Goal: Task Accomplishment & Management: Complete application form

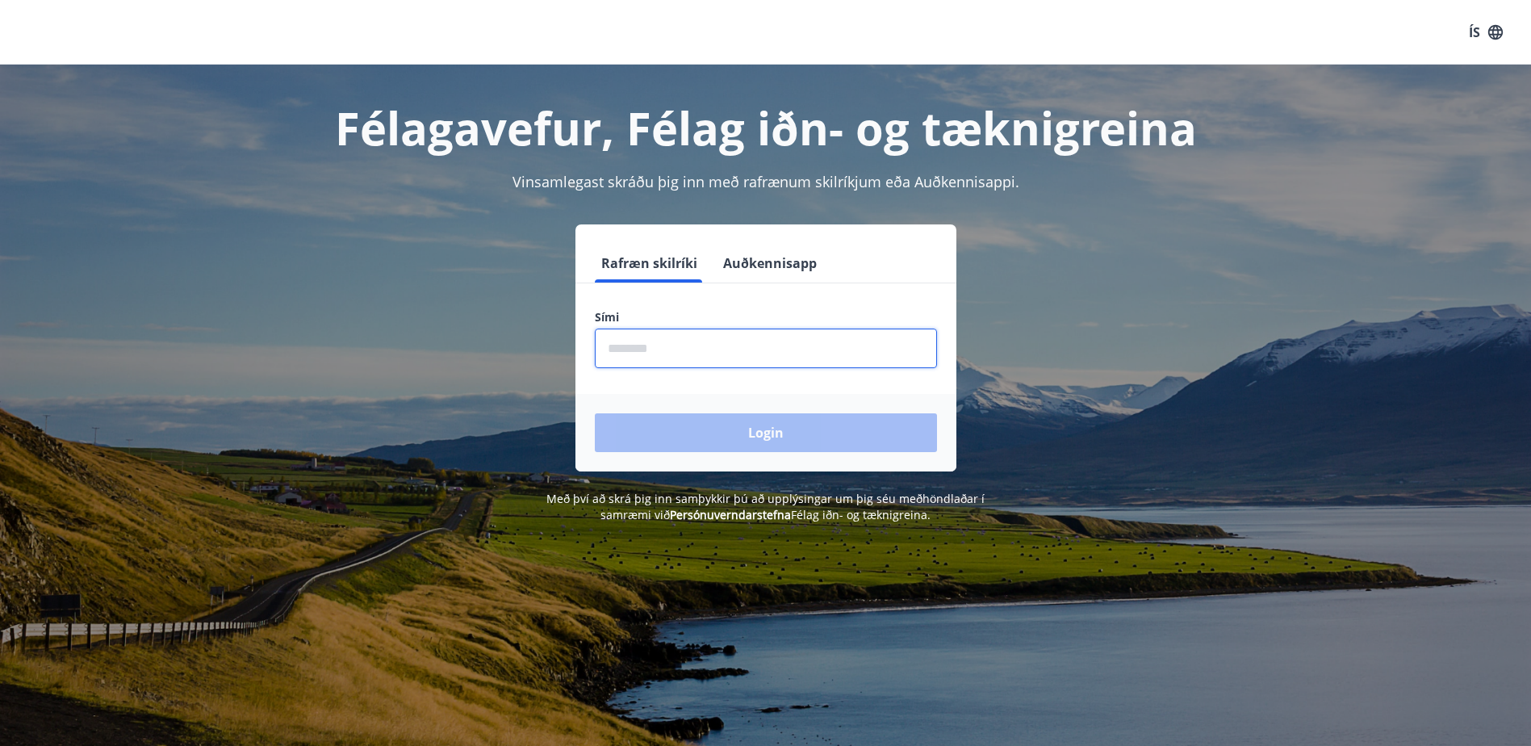
click at [866, 338] on input "phone" at bounding box center [766, 348] width 342 height 40
type input "********"
click at [595, 413] on button "Login" at bounding box center [766, 432] width 342 height 39
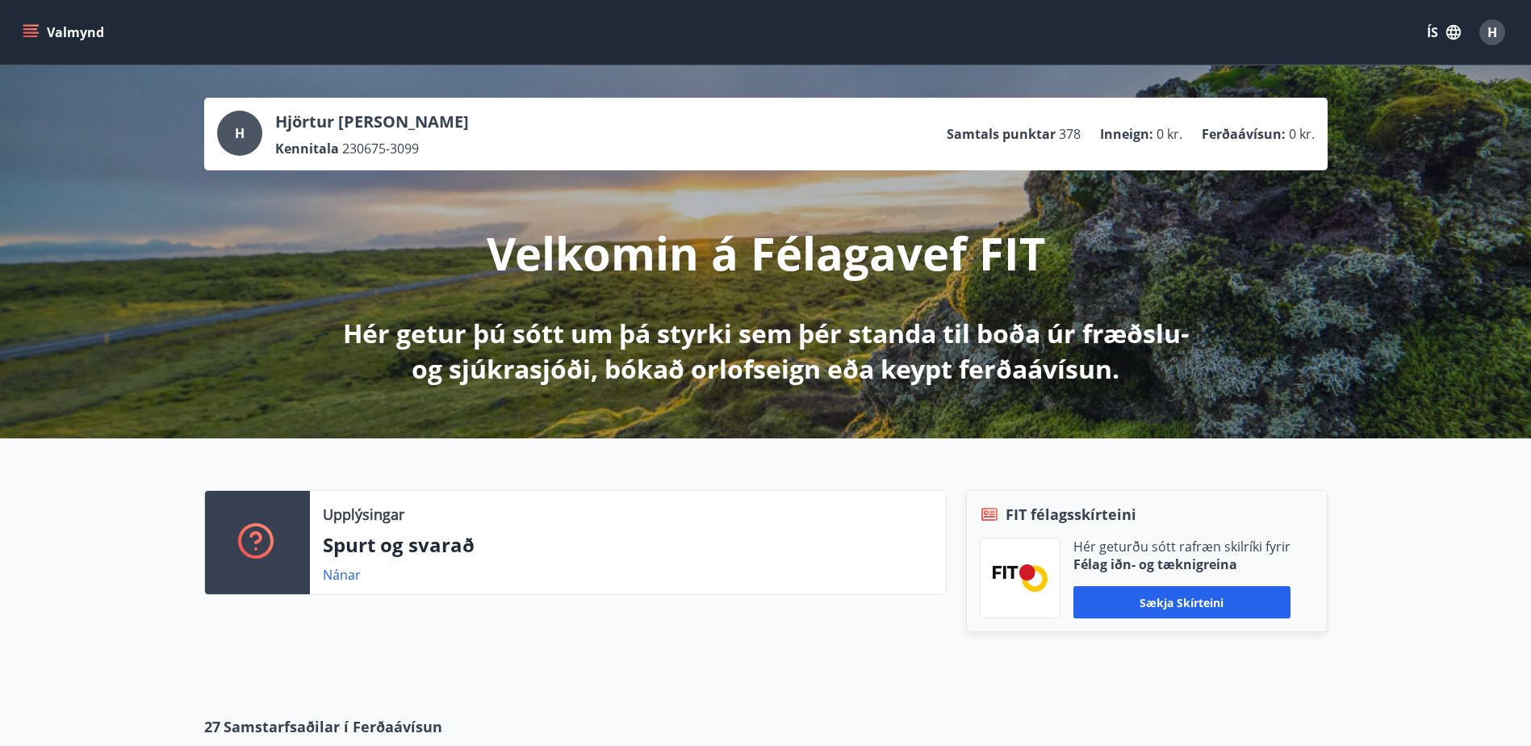
click at [36, 33] on icon "menu" at bounding box center [32, 32] width 18 height 2
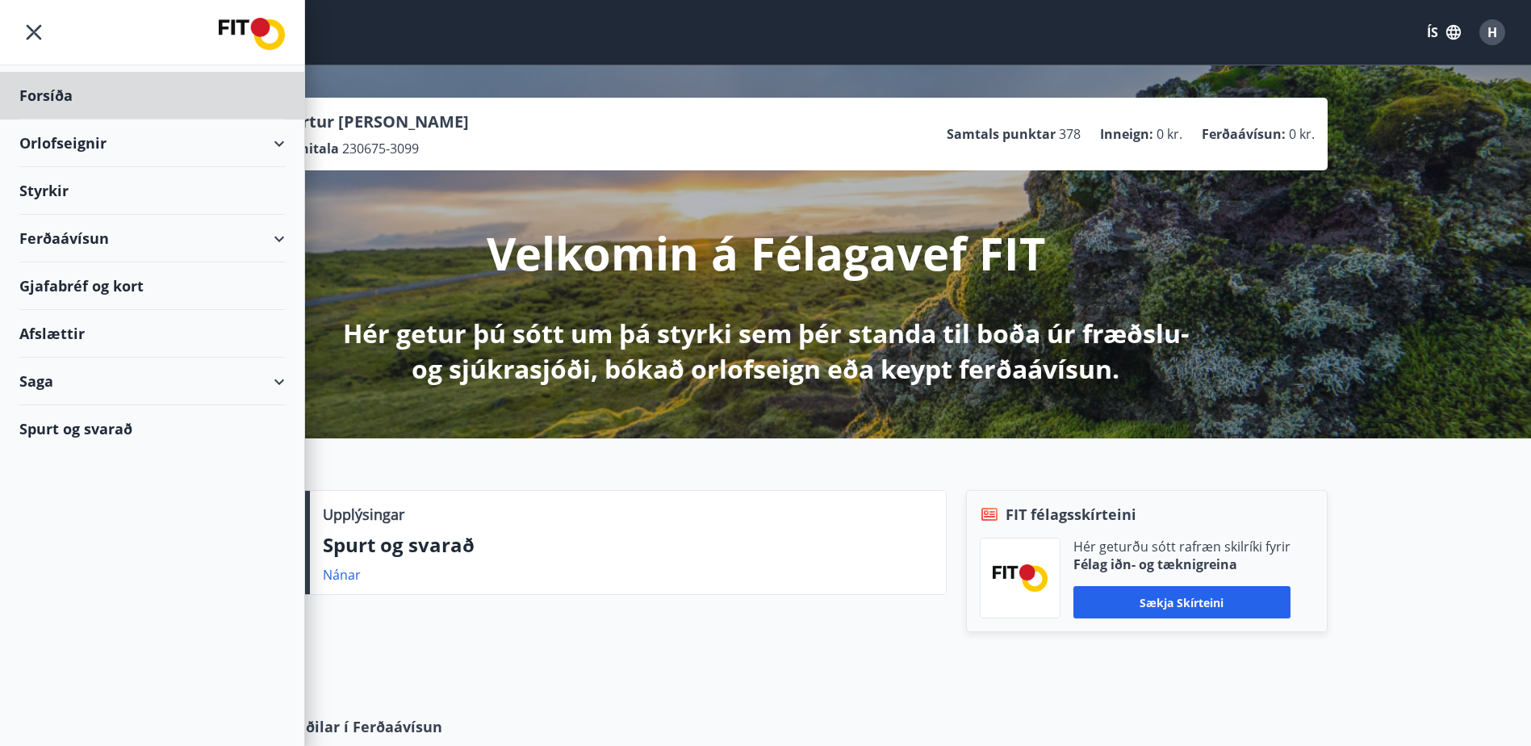
click at [57, 188] on div "Styrkir" at bounding box center [152, 191] width 266 height 48
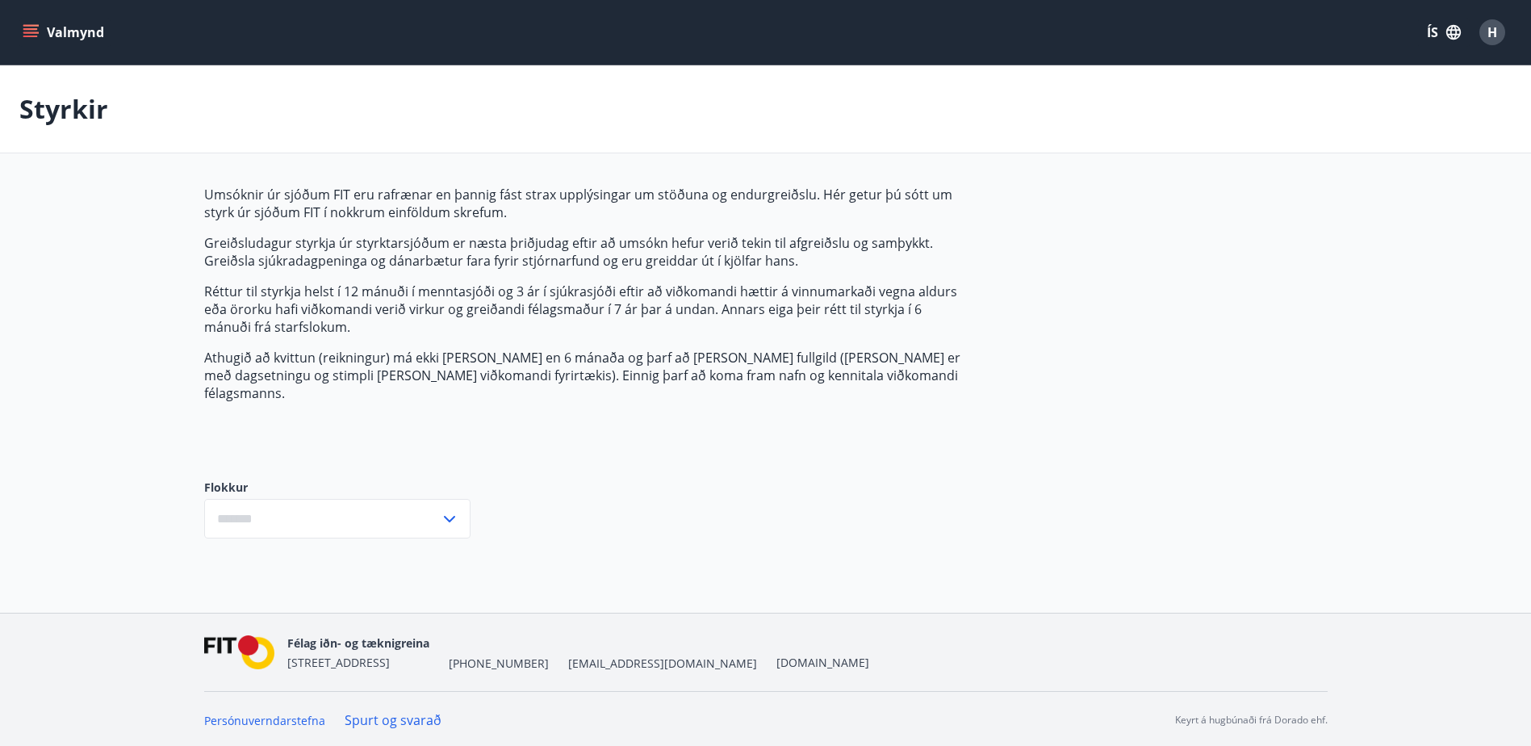
type input "***"
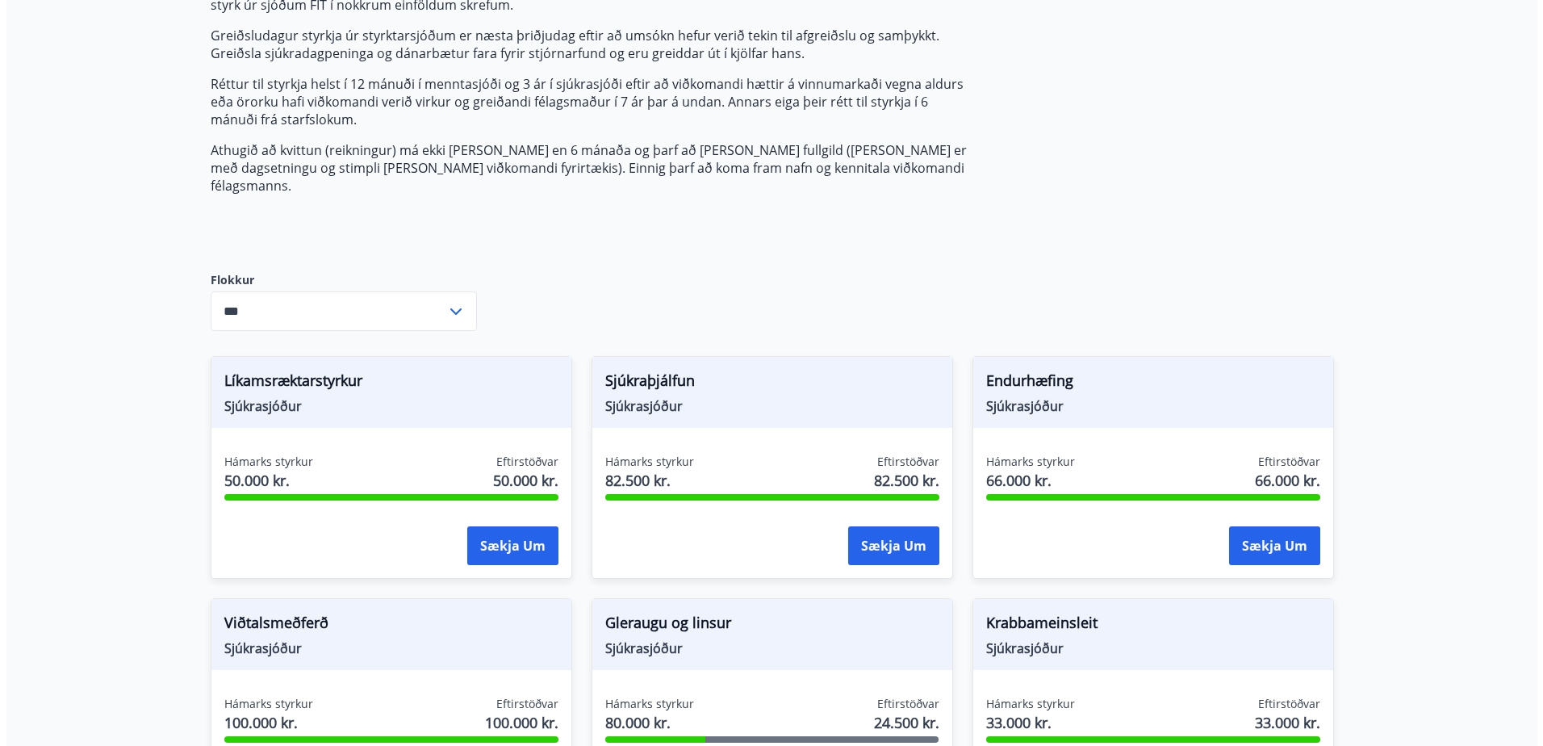
scroll to position [323, 0]
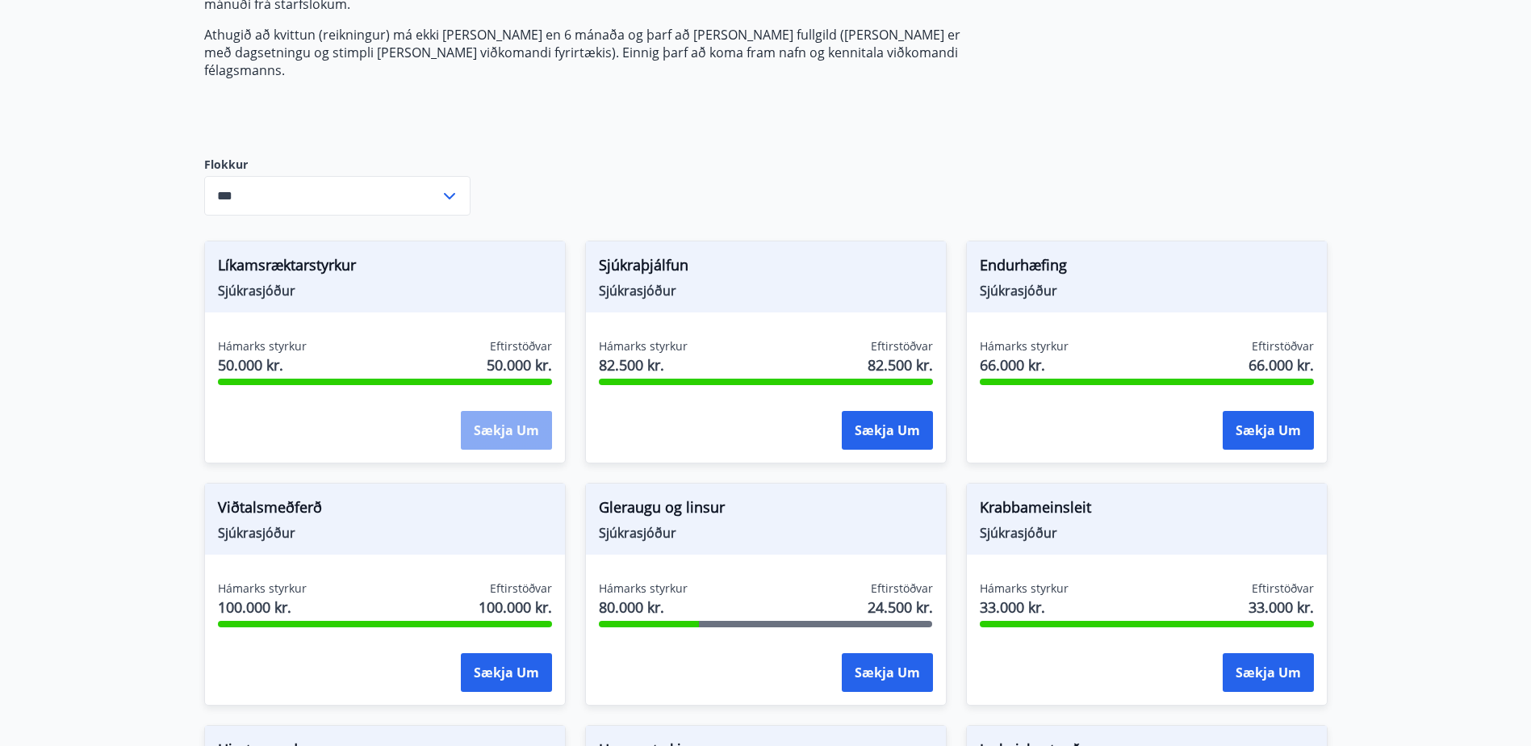
click at [510, 414] on button "Sækja um" at bounding box center [506, 430] width 91 height 39
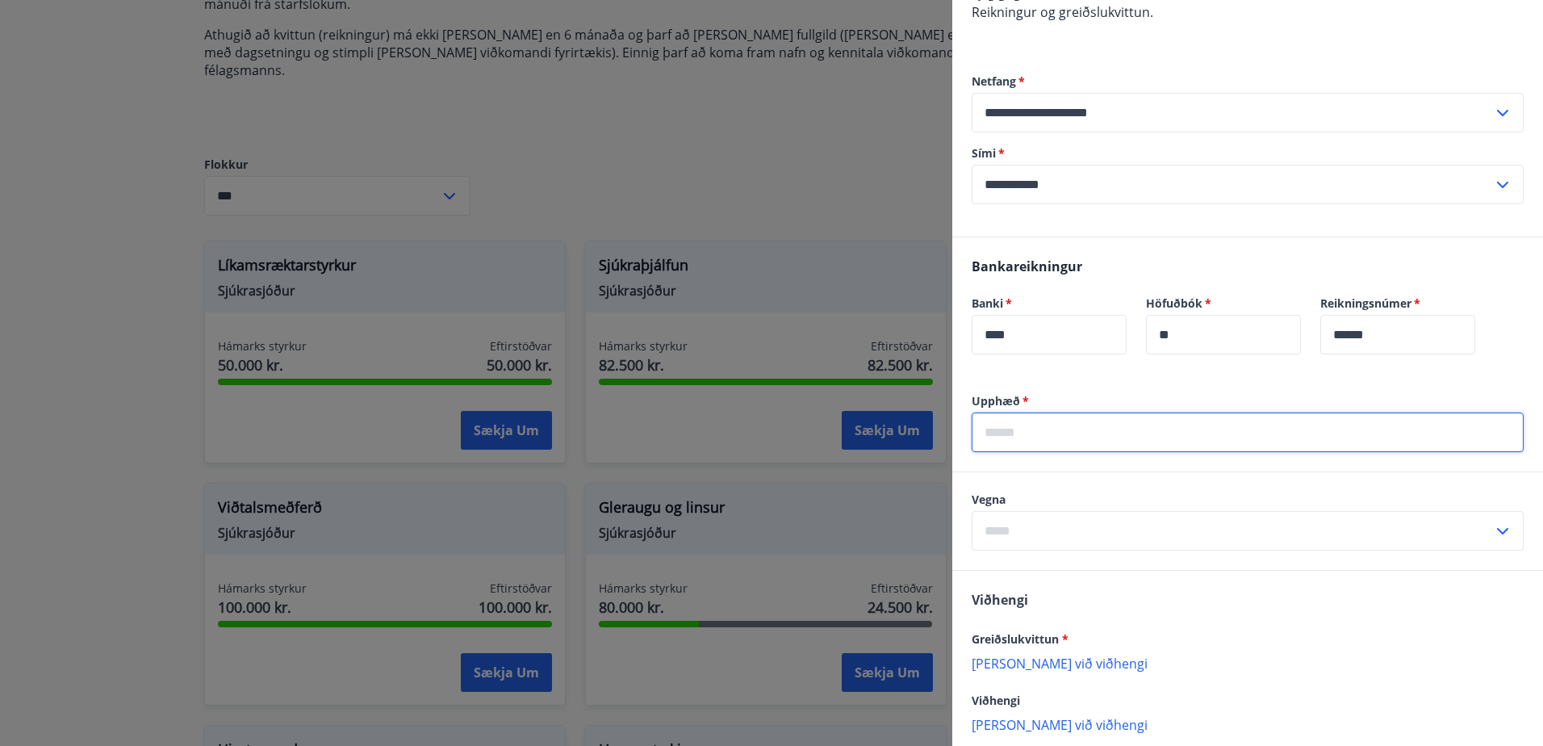
click at [1108, 412] on input "text" at bounding box center [1248, 432] width 552 height 40
type input "*****"
click at [1113, 511] on input "text" at bounding box center [1232, 531] width 521 height 40
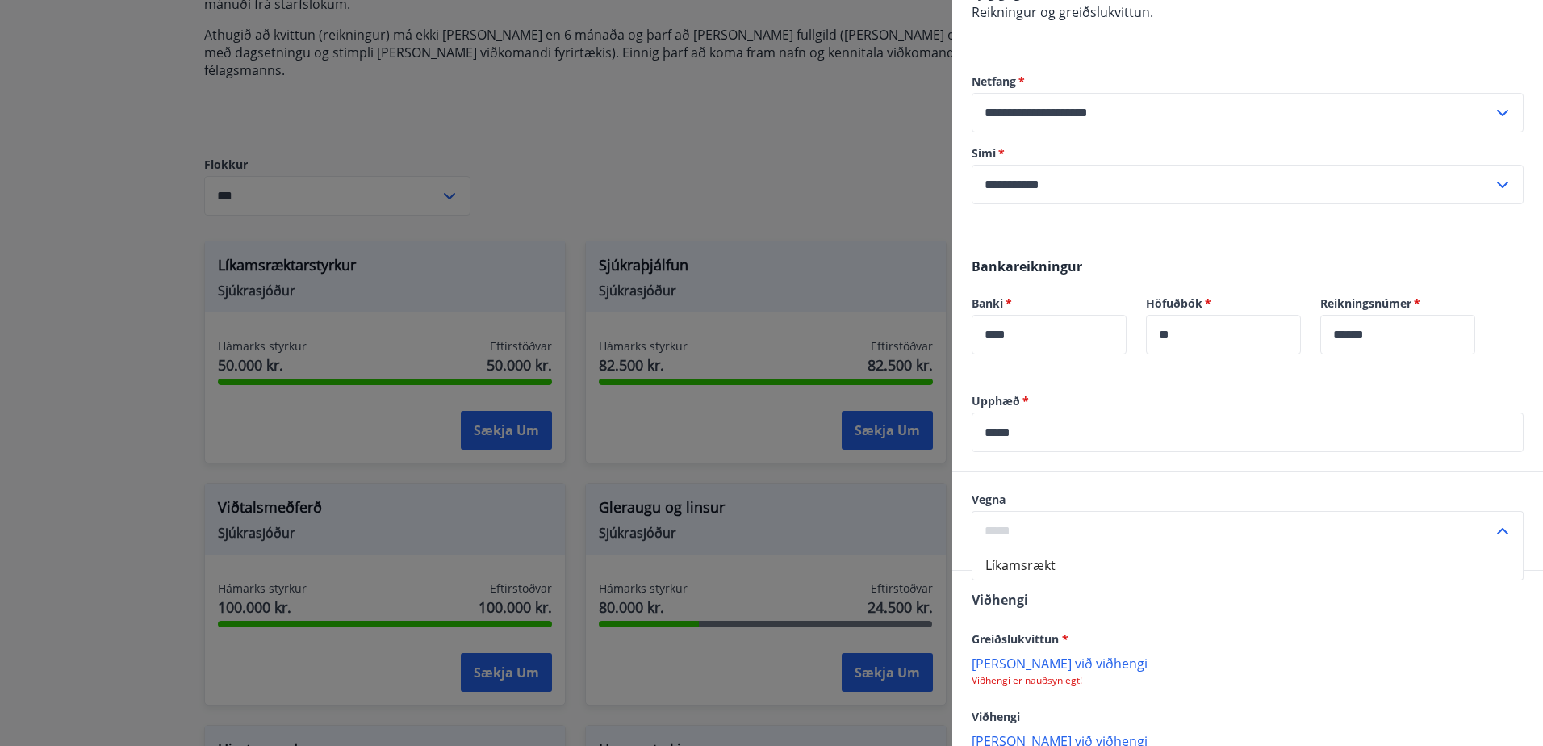
click at [1089, 550] on li "Líkamsrækt" at bounding box center [1247, 564] width 550 height 29
type input "**********"
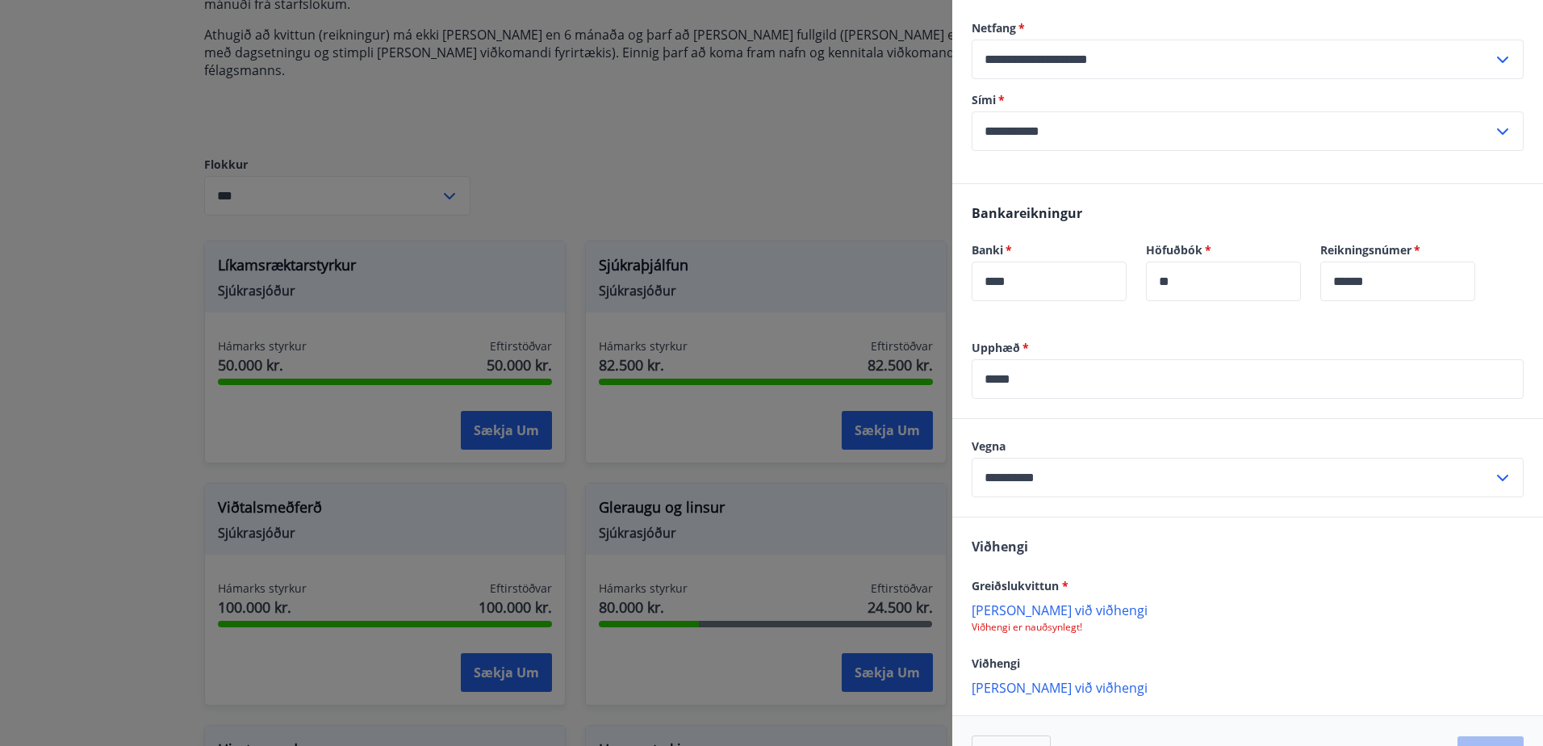
scroll to position [406, 0]
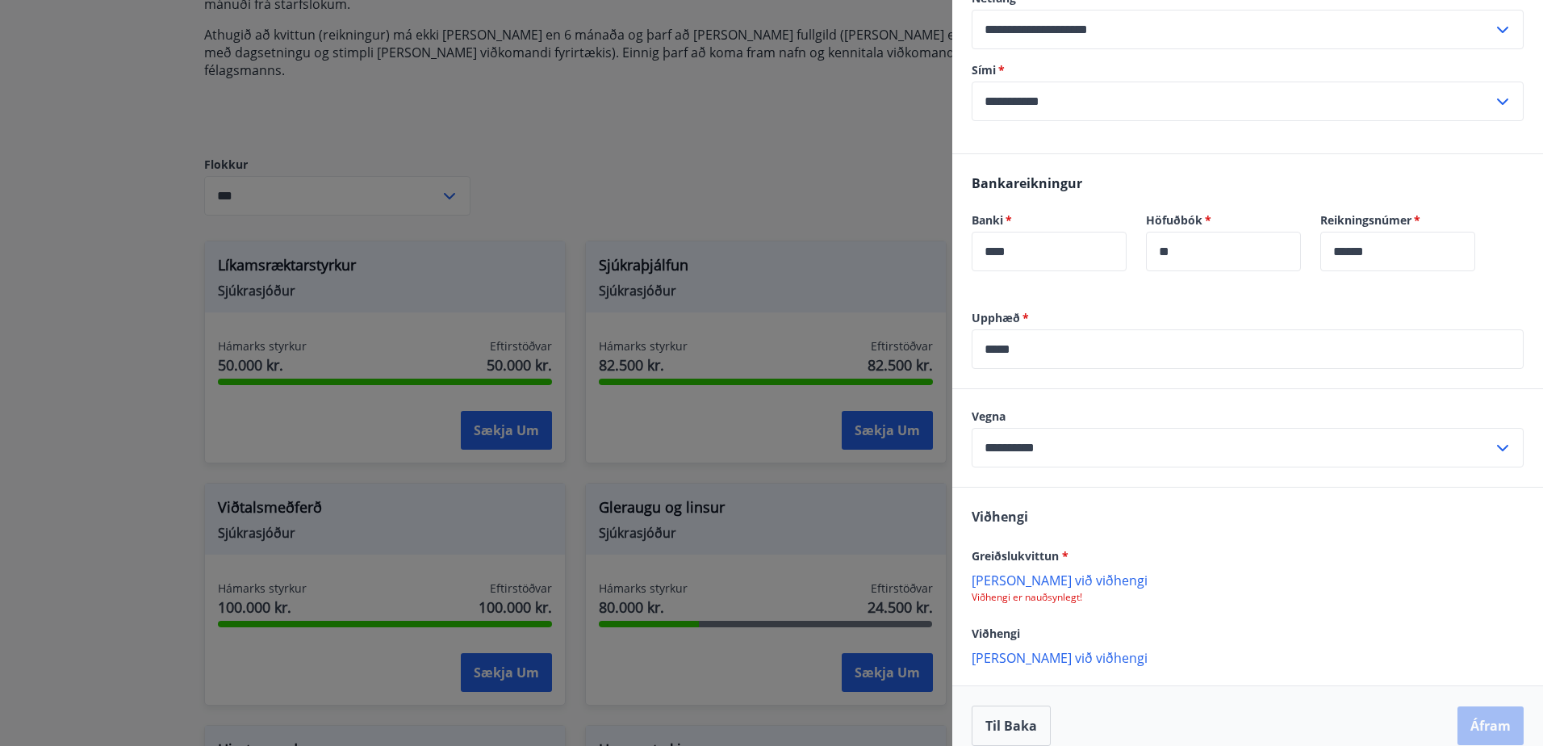
click at [1031, 571] on p "Bæta við viðhengi" at bounding box center [1248, 579] width 552 height 16
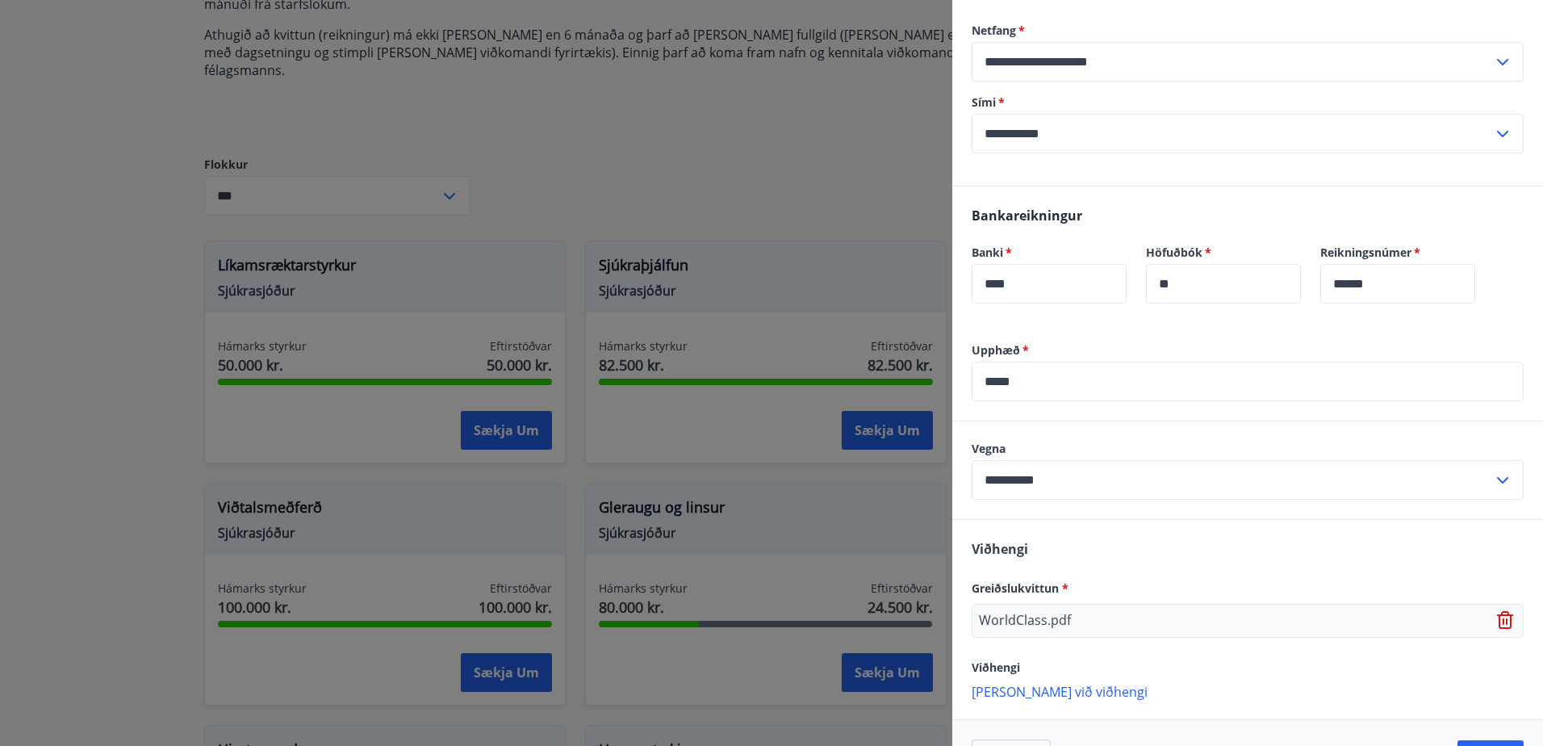
scroll to position [408, 0]
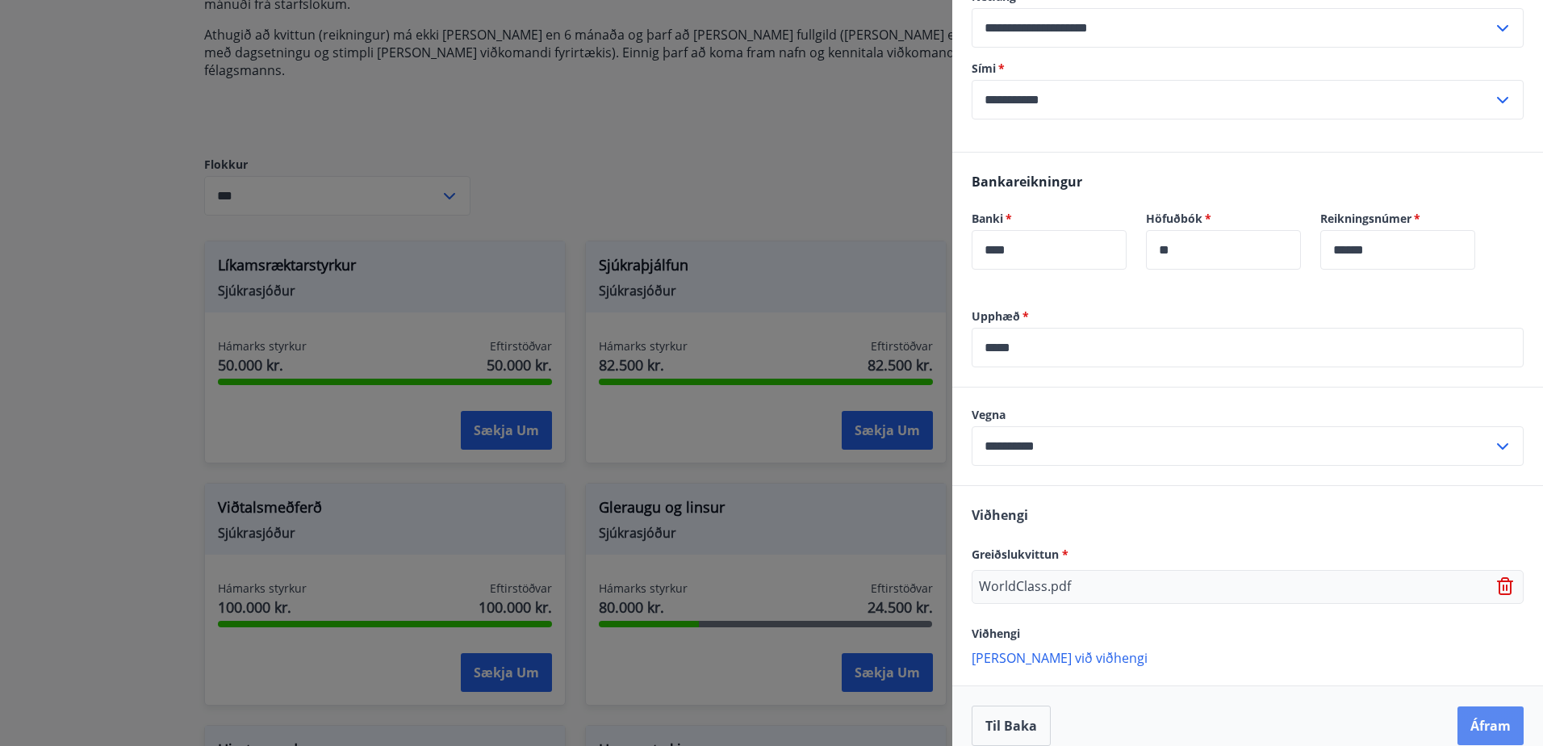
click at [1479, 706] on button "Áfram" at bounding box center [1490, 725] width 66 height 39
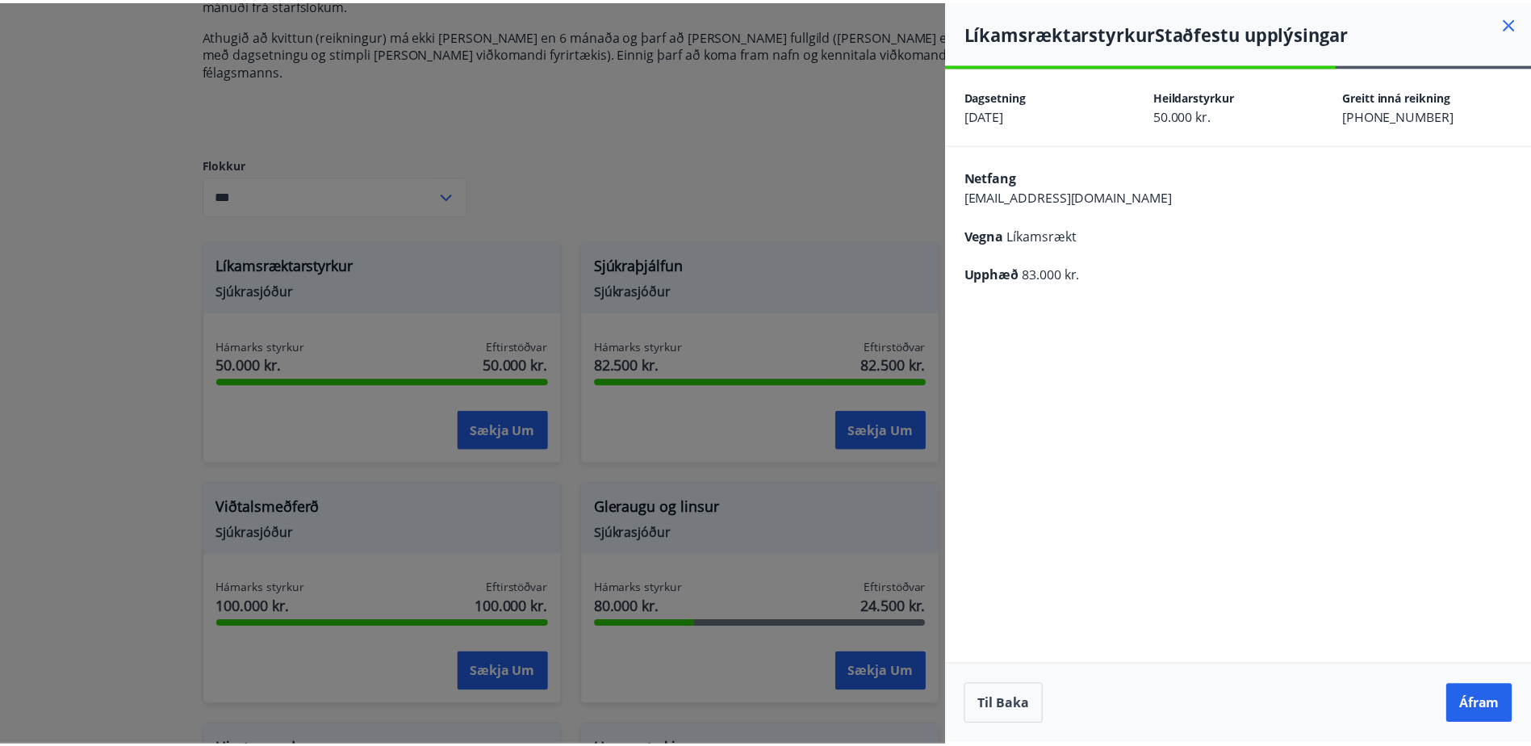
scroll to position [0, 0]
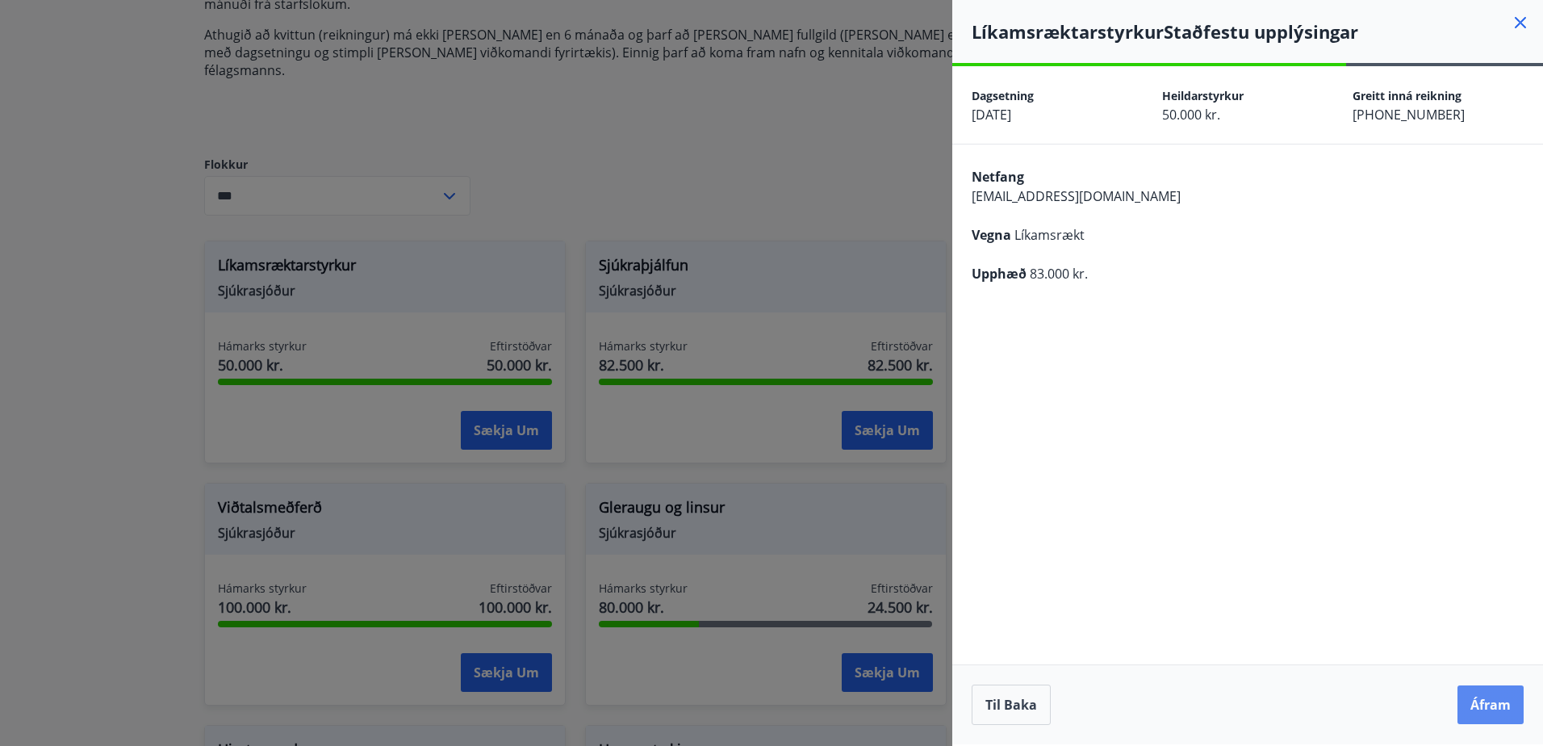
click at [1487, 703] on button "Áfram" at bounding box center [1490, 704] width 66 height 39
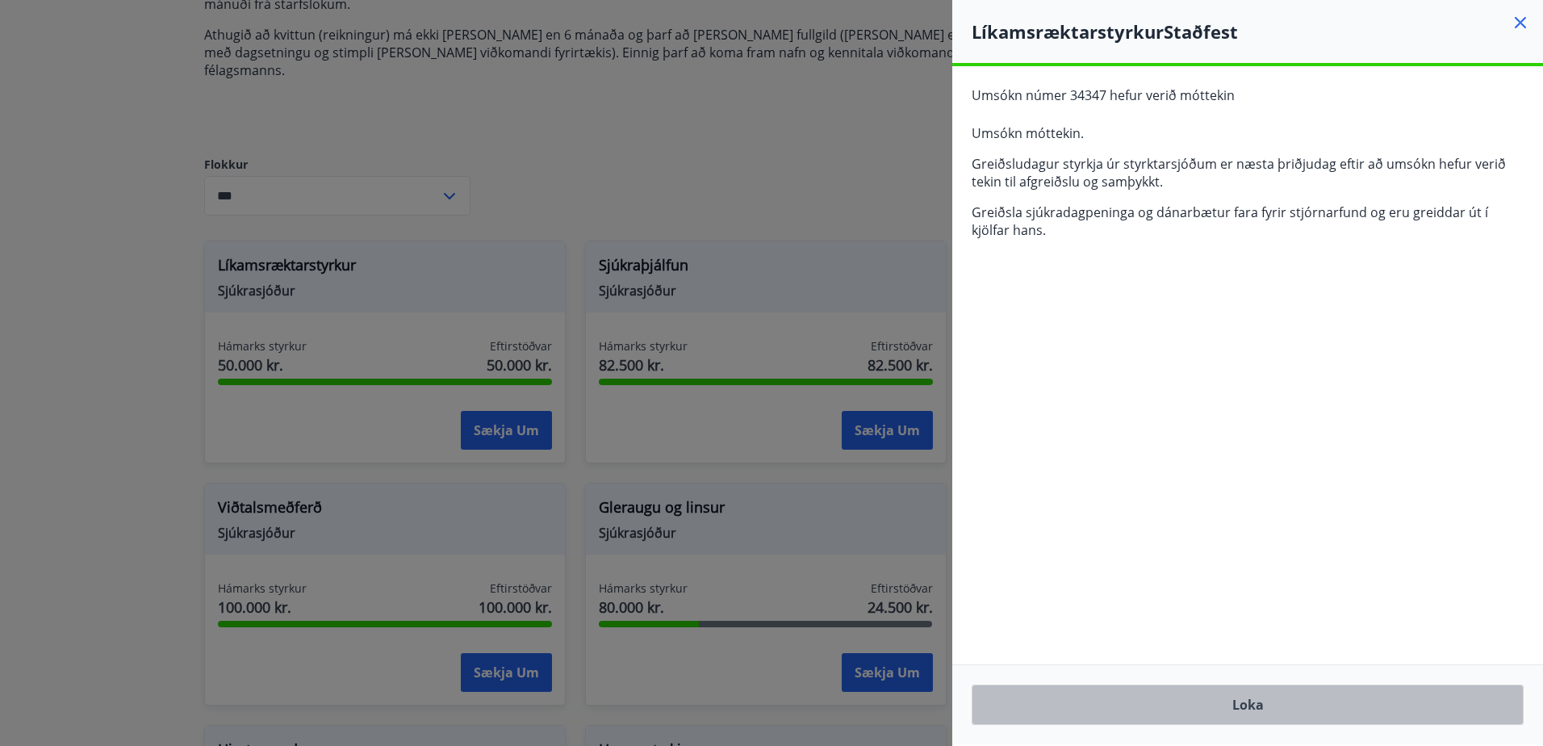
click at [1264, 704] on button "Loka" at bounding box center [1248, 704] width 552 height 40
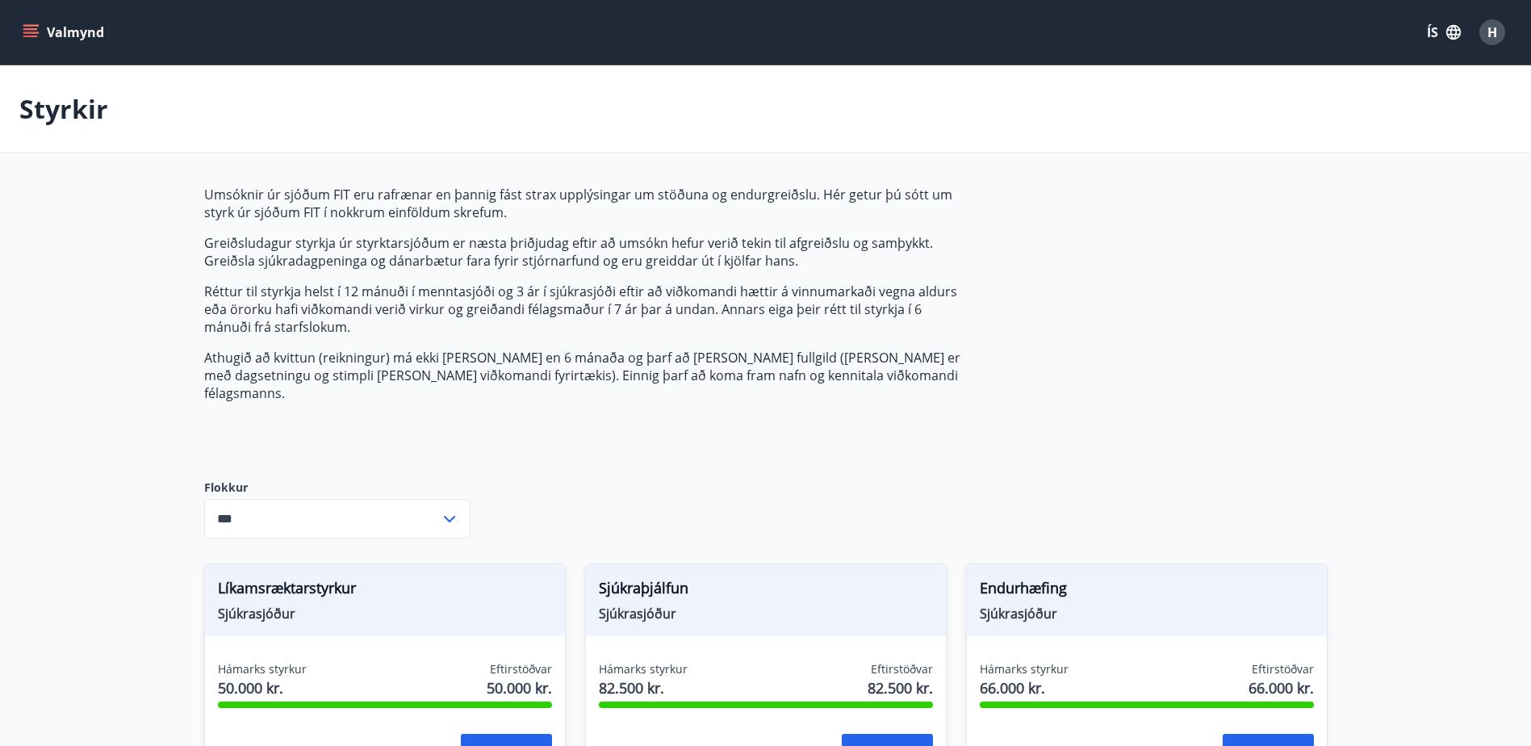
click at [1495, 36] on span "H" at bounding box center [1492, 32] width 10 height 18
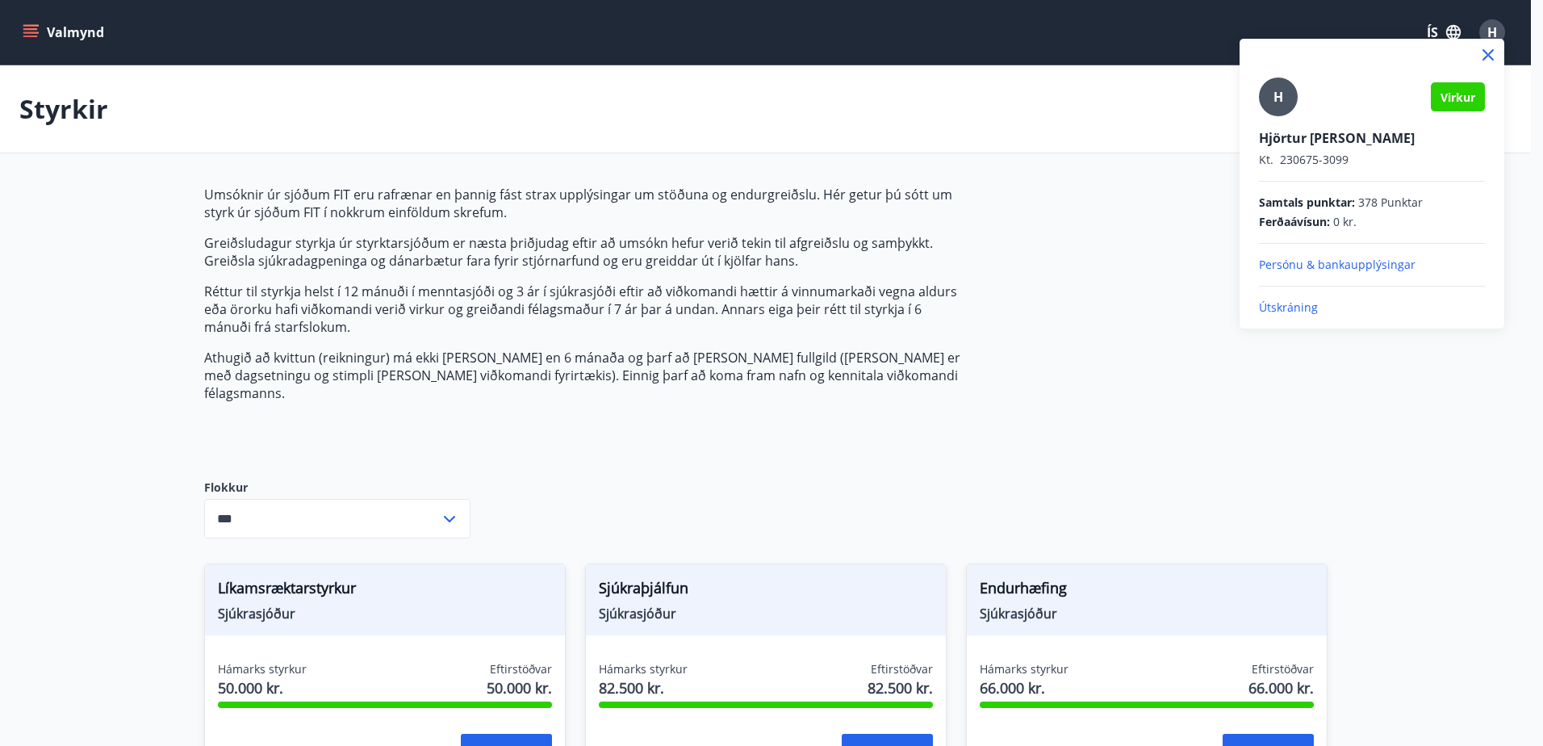
click at [1294, 310] on p "Útskráning" at bounding box center [1372, 307] width 226 height 16
